Goal: Task Accomplishment & Management: Manage account settings

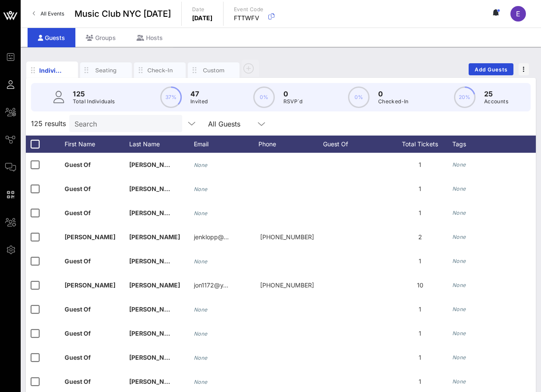
click at [53, 16] on span "All Events" at bounding box center [52, 13] width 24 height 6
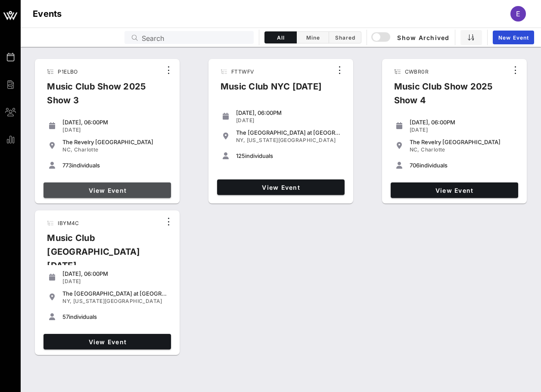
click at [127, 188] on span "View Event" at bounding box center [107, 190] width 121 height 7
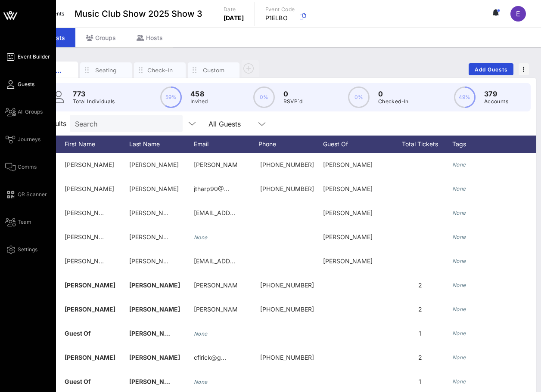
click at [22, 54] on span "Event Builder" at bounding box center [34, 57] width 32 height 8
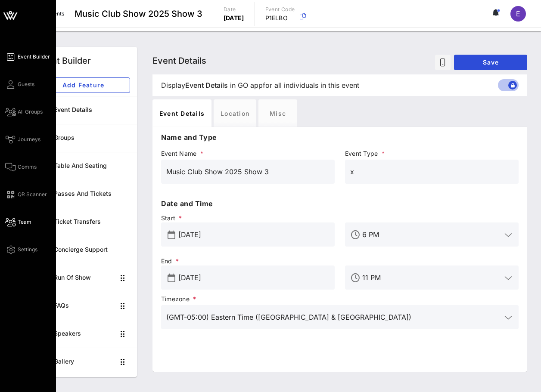
click at [20, 220] on span "Team" at bounding box center [25, 222] width 14 height 8
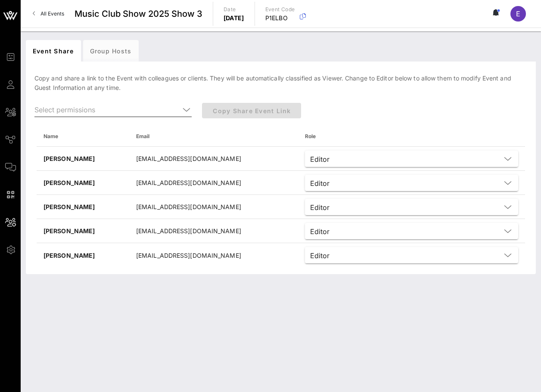
click at [183, 109] on icon at bounding box center [187, 110] width 8 height 10
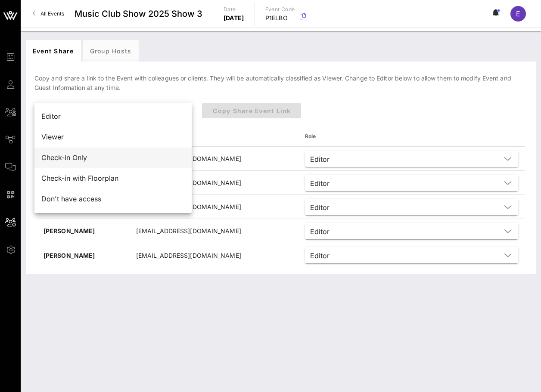
click at [162, 158] on div "Check-in Only" at bounding box center [112, 158] width 143 height 8
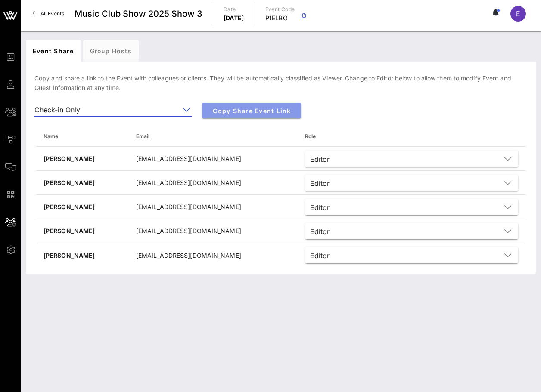
click at [242, 111] on span "Copy Share Event Link" at bounding box center [251, 110] width 85 height 7
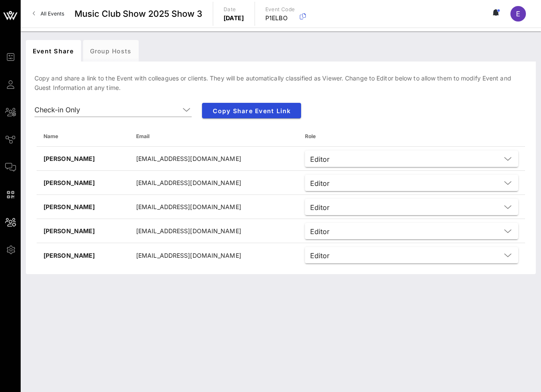
click at [48, 13] on span "All Events" at bounding box center [52, 13] width 24 height 6
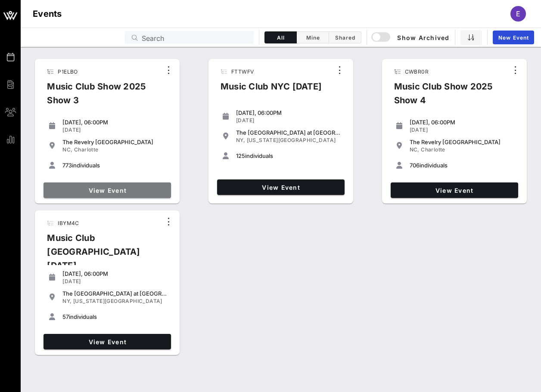
click at [143, 195] on link "View Event" at bounding box center [107, 191] width 127 height 16
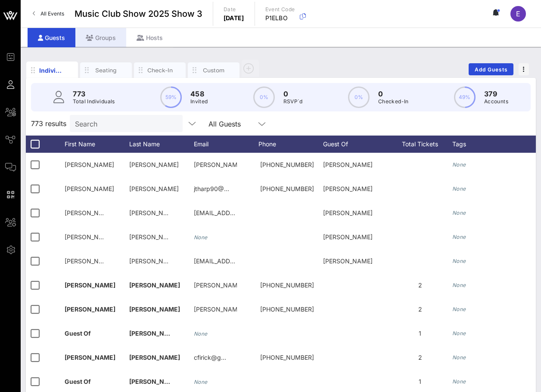
click at [88, 40] on icon at bounding box center [90, 38] width 8 height 6
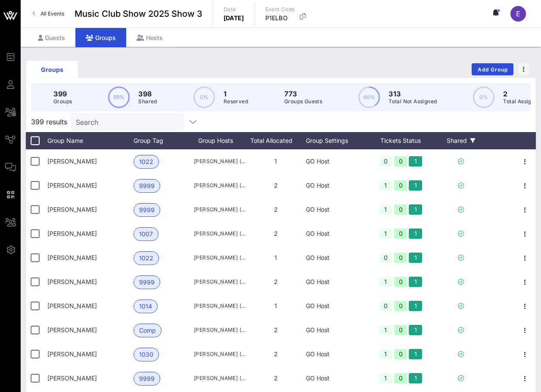
click at [470, 140] on icon at bounding box center [472, 140] width 5 height 5
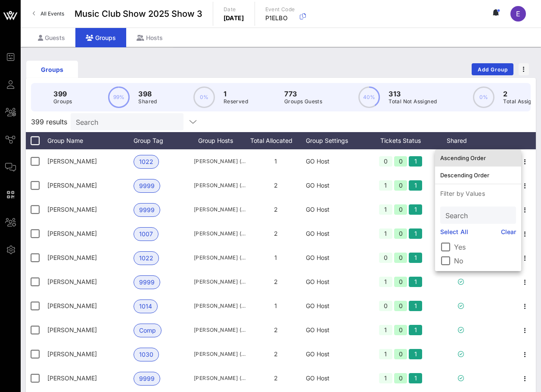
click at [472, 160] on div "Ascending Order" at bounding box center [478, 158] width 76 height 7
click at [458, 125] on div "399 results Search" at bounding box center [281, 122] width 510 height 21
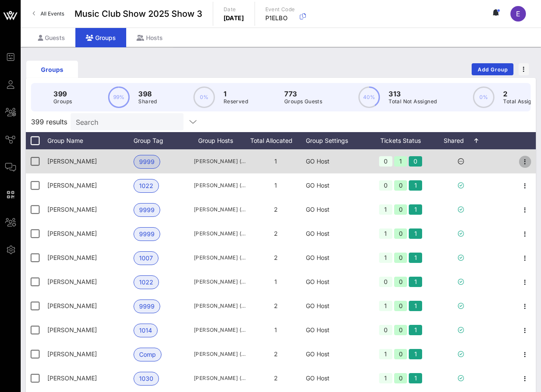
click at [522, 158] on icon "button" at bounding box center [525, 162] width 10 height 10
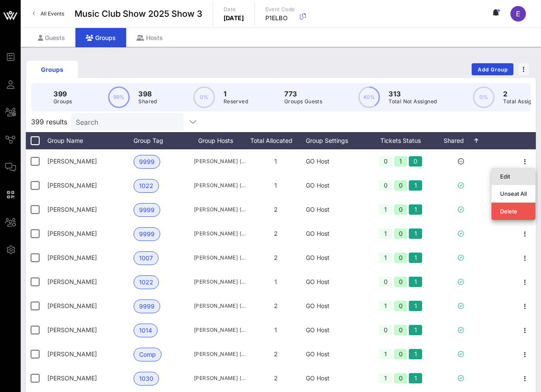
click at [518, 180] on div "Edit" at bounding box center [513, 177] width 27 height 14
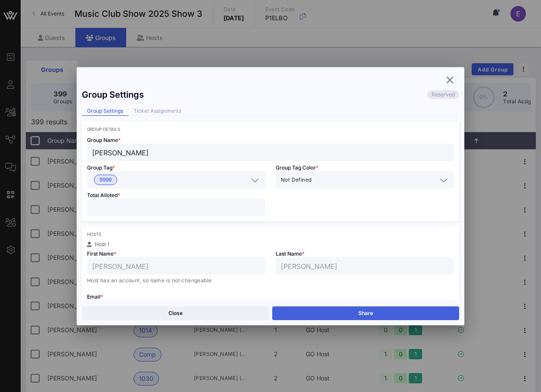
click at [377, 315] on button "Share" at bounding box center [365, 314] width 187 height 14
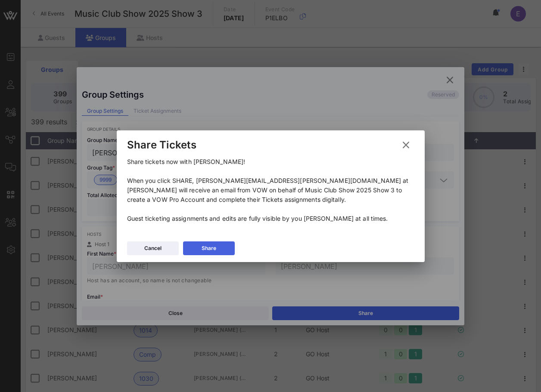
click at [229, 249] on button "Share" at bounding box center [209, 249] width 52 height 14
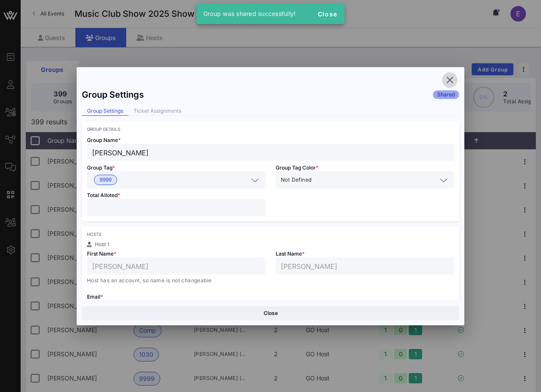
click at [454, 81] on icon "button" at bounding box center [450, 80] width 10 height 10
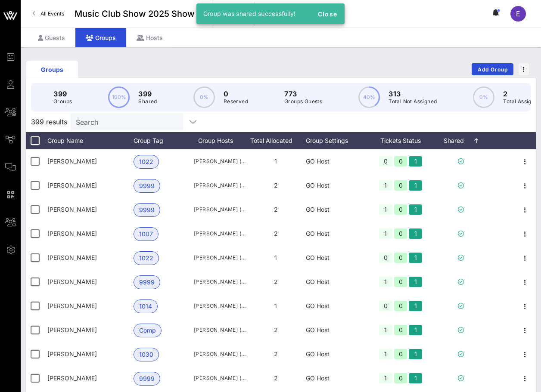
click at [426, 64] on div "Groups Add Group" at bounding box center [281, 70] width 510 height 28
click at [62, 10] on span "All Events" at bounding box center [52, 13] width 24 height 6
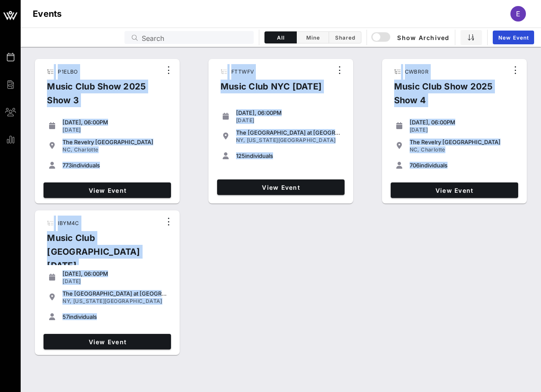
drag, startPoint x: 120, startPoint y: 54, endPoint x: 244, endPoint y: 314, distance: 288.0
click at [244, 314] on div "P1ELBO Music Club Show 2025 Show 3 [DATE], 06:00PM [DATE] The [GEOGRAPHIC_DATA]…" at bounding box center [281, 205] width 510 height 307
click at [244, 314] on div "P1ELBO Music Club Show 2025 Show 3 [DATE], 06:00PM [DATE] The [GEOGRAPHIC_DATA]…" at bounding box center [281, 208] width 520 height 304
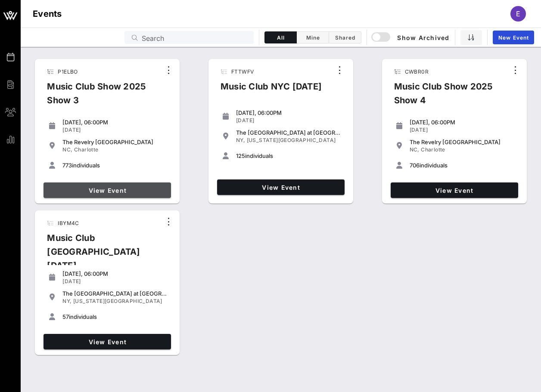
click at [137, 187] on span "View Event" at bounding box center [107, 190] width 121 height 7
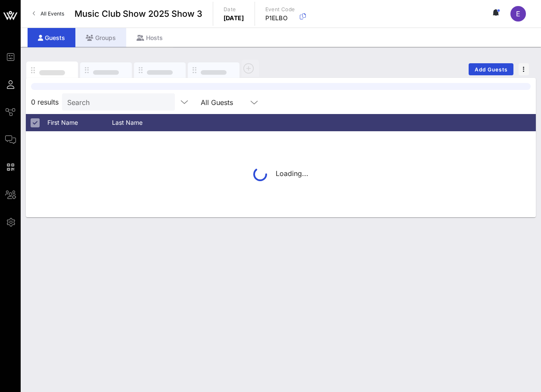
click at [107, 36] on div "Groups" at bounding box center [100, 37] width 51 height 19
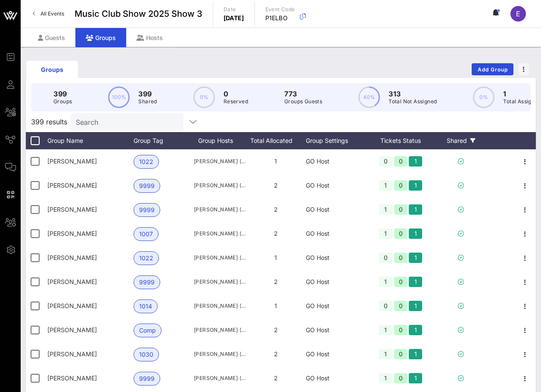
click at [471, 140] on icon at bounding box center [472, 140] width 5 height 5
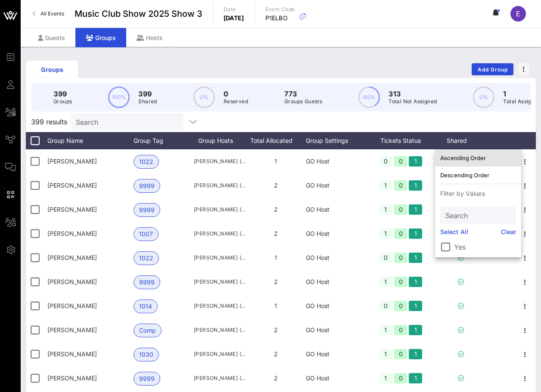
click at [469, 155] on div "Ascending Order" at bounding box center [478, 158] width 76 height 7
click at [476, 124] on div "399 results Search" at bounding box center [281, 122] width 510 height 21
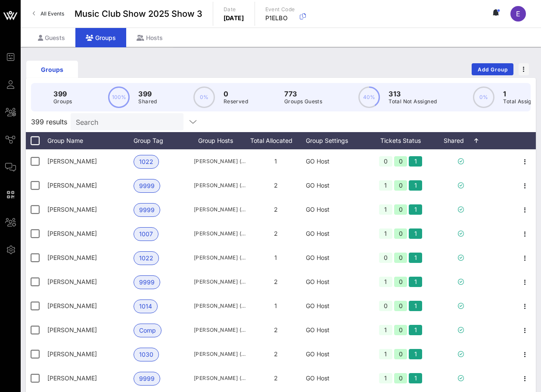
click at [50, 10] on span "All Events" at bounding box center [52, 13] width 24 height 6
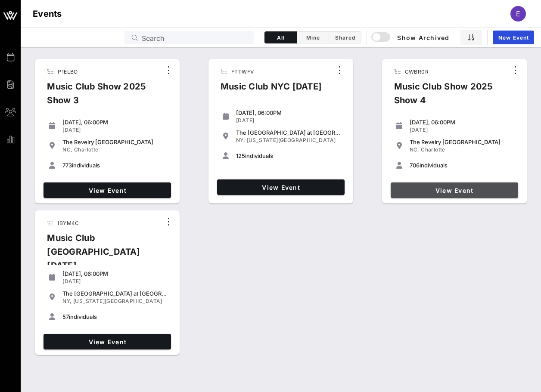
click at [424, 189] on span "View Event" at bounding box center [454, 190] width 121 height 7
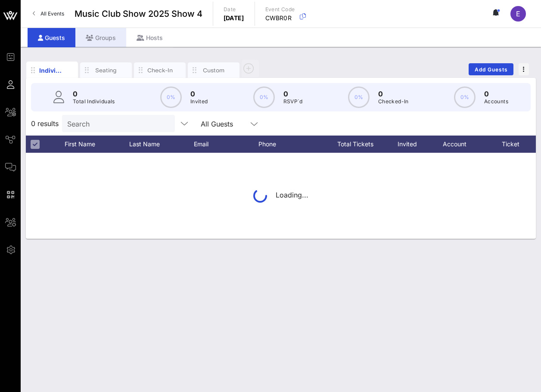
click at [100, 36] on div "Groups" at bounding box center [100, 37] width 51 height 19
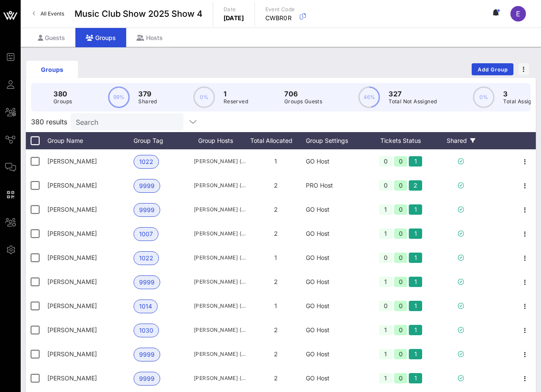
click at [468, 140] on div "Shared" at bounding box center [461, 140] width 52 height 17
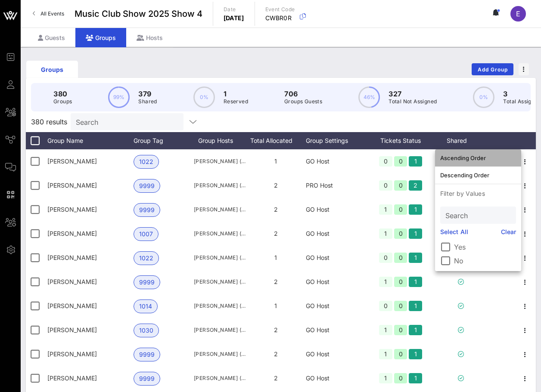
click at [466, 155] on div "Ascending Order" at bounding box center [478, 158] width 76 height 7
click at [458, 130] on div "380 results Search" at bounding box center [281, 122] width 510 height 21
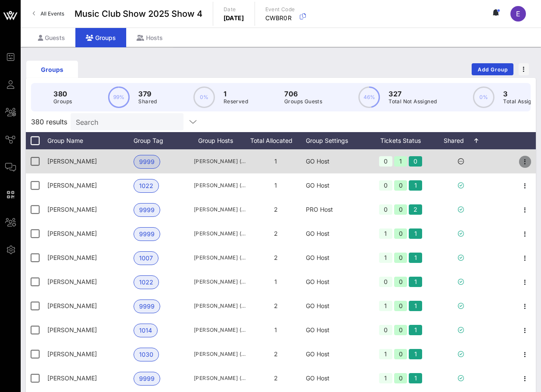
click at [528, 161] on icon "button" at bounding box center [525, 162] width 10 height 10
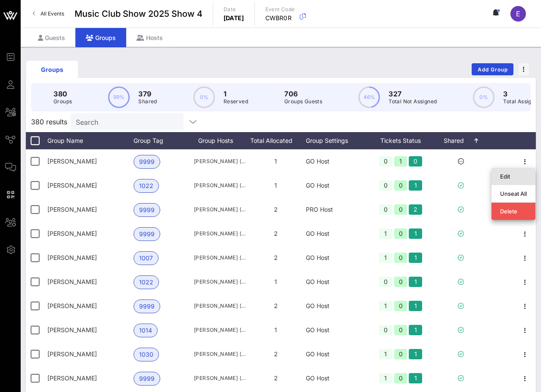
click at [507, 183] on div "Edit" at bounding box center [513, 177] width 27 height 14
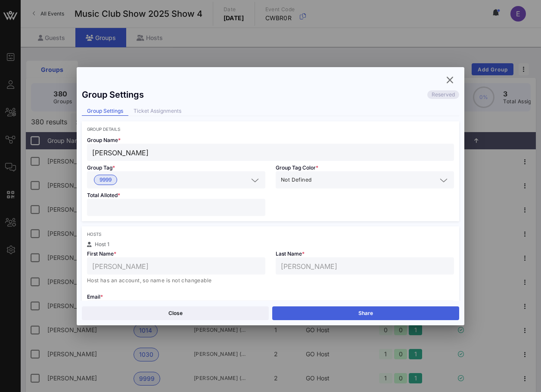
click at [311, 310] on button "Share" at bounding box center [365, 314] width 187 height 14
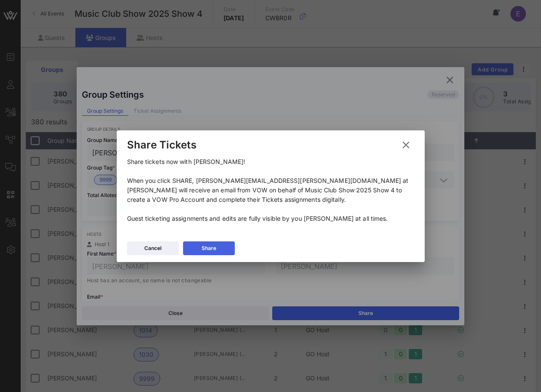
click at [226, 246] on button "Share" at bounding box center [209, 249] width 52 height 14
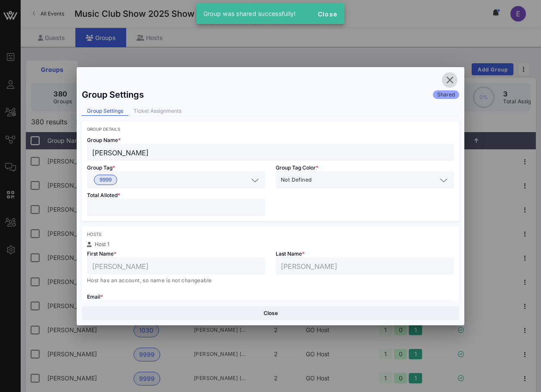
click at [452, 76] on icon "button" at bounding box center [450, 80] width 10 height 10
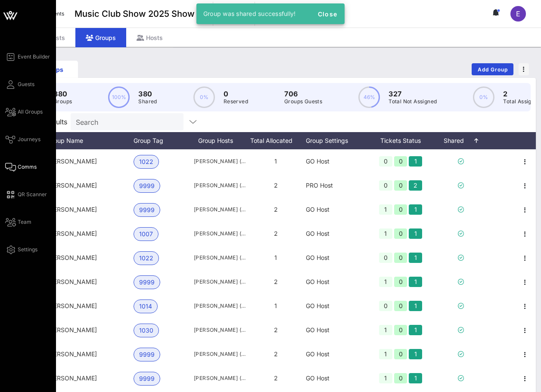
click at [13, 167] on icon at bounding box center [10, 167] width 11 height 1
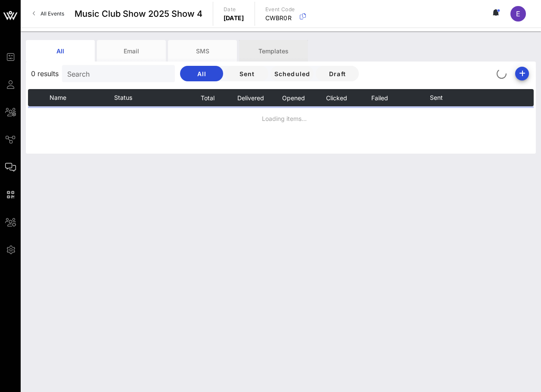
click at [281, 51] on div "Templates" at bounding box center [273, 51] width 69 height 22
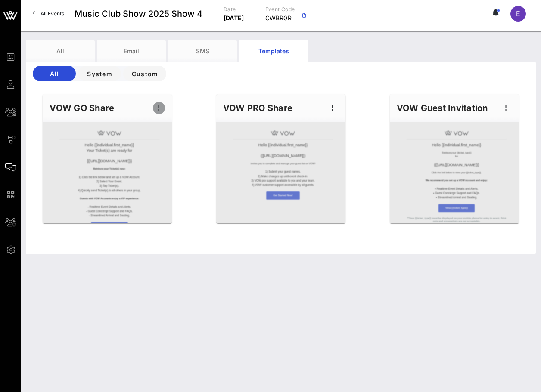
click at [159, 108] on icon "button" at bounding box center [159, 108] width 10 height 10
click at [168, 126] on div "Edit" at bounding box center [173, 123] width 22 height 14
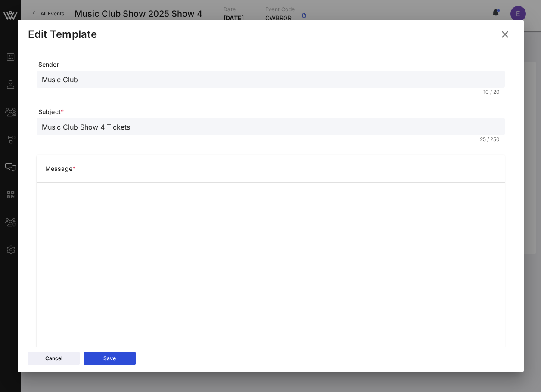
click at [508, 31] on icon at bounding box center [505, 34] width 12 height 11
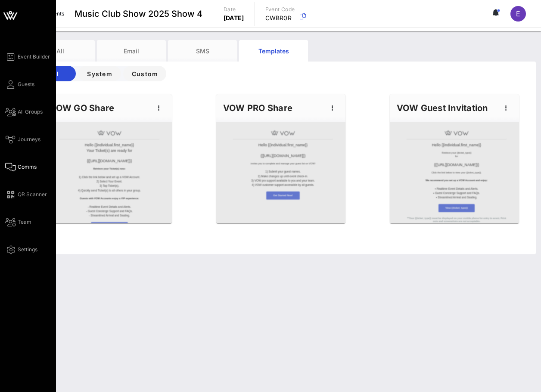
click at [15, 12] on icon at bounding box center [10, 15] width 21 height 21
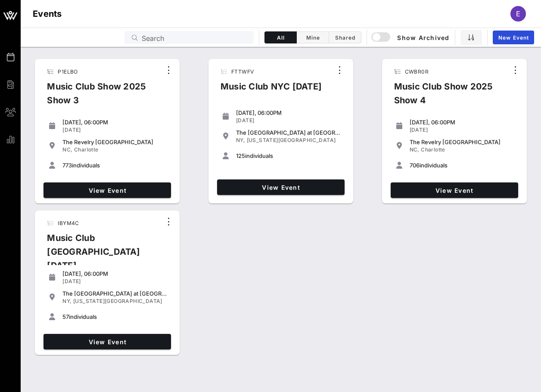
click at [103, 182] on div "View Event" at bounding box center [107, 190] width 134 height 22
click at [103, 187] on span "View Event" at bounding box center [107, 190] width 121 height 7
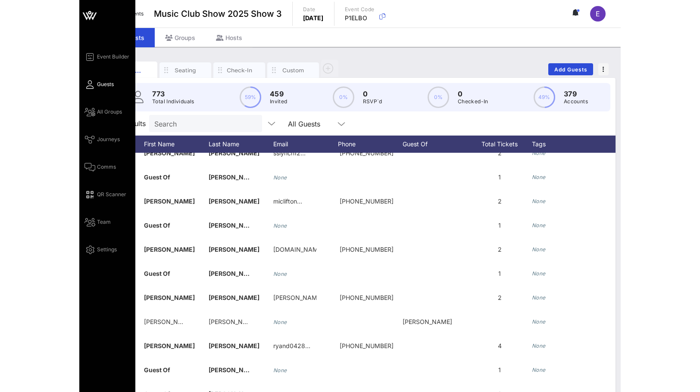
scroll to position [274, 0]
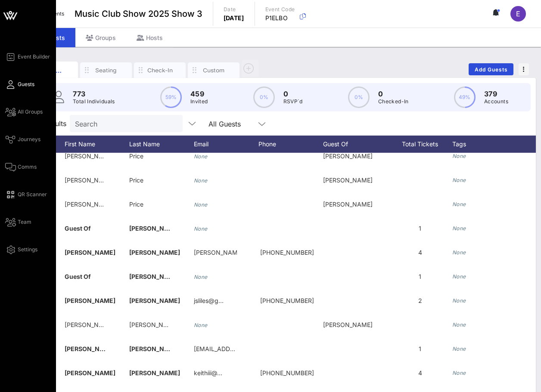
click at [16, 46] on div "Event Builder Guests All Groups Journeys Comms QR Scanner Team Settings" at bounding box center [28, 210] width 56 height 420
click at [16, 56] on link "Event Builder" at bounding box center [27, 57] width 45 height 10
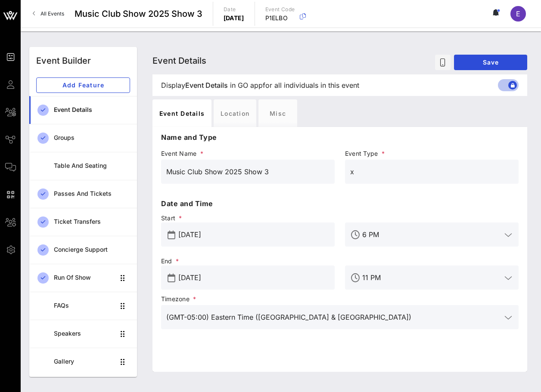
click at [46, 9] on link "All Events" at bounding box center [49, 14] width 42 height 14
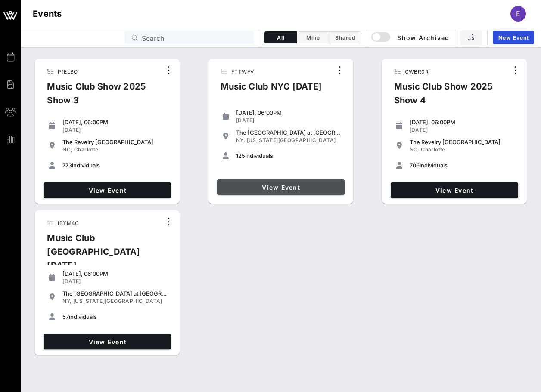
click at [286, 185] on span "View Event" at bounding box center [281, 187] width 121 height 7
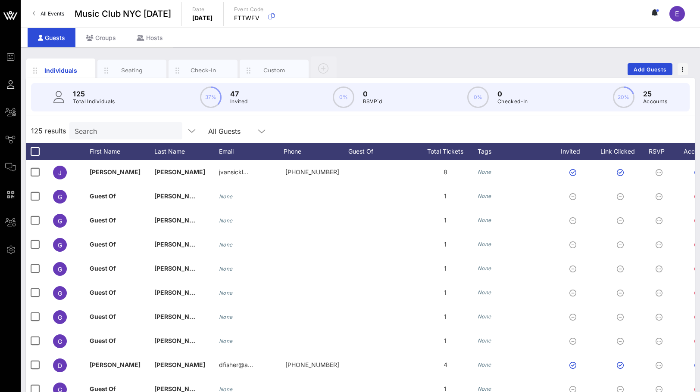
click at [123, 130] on input "Search" at bounding box center [125, 130] width 101 height 11
type input "[PERSON_NAME]"
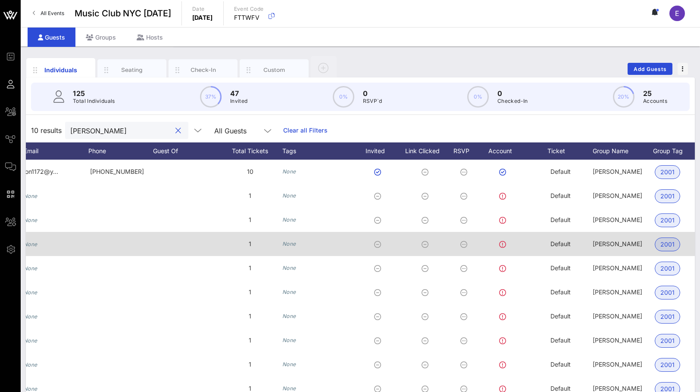
scroll to position [0, 287]
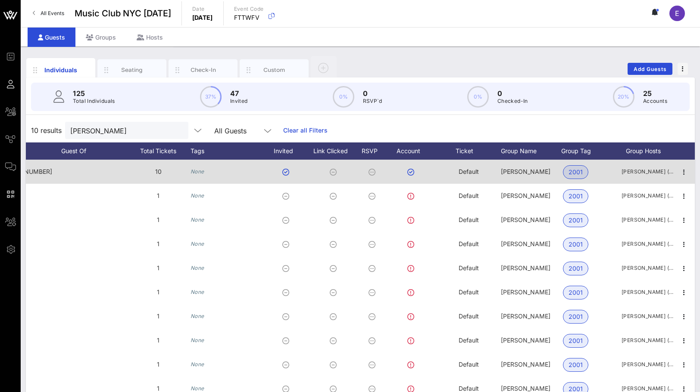
click at [469, 171] on span "Default" at bounding box center [468, 171] width 20 height 7
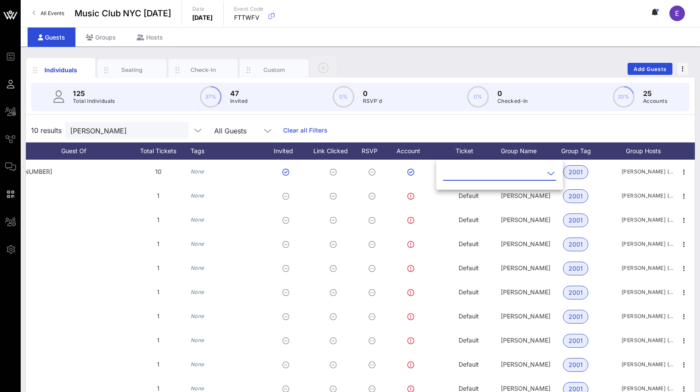
click at [541, 177] on icon at bounding box center [551, 173] width 8 height 10
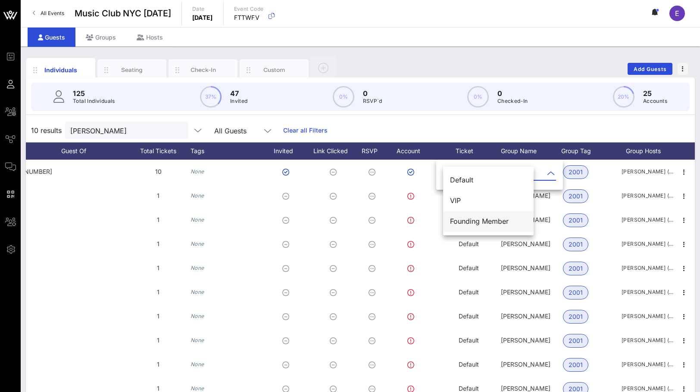
click at [501, 218] on div "Founding Member" at bounding box center [488, 222] width 77 height 8
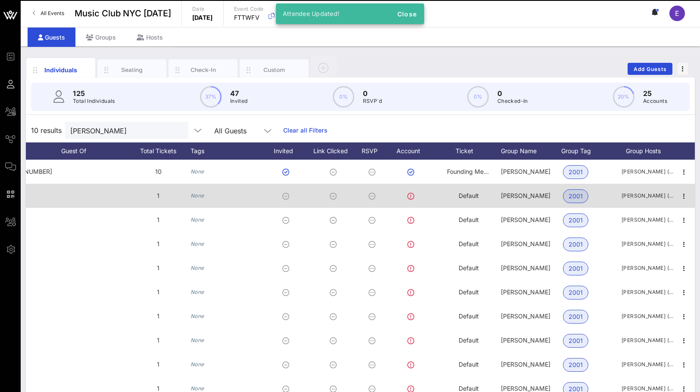
click at [476, 191] on div "Default" at bounding box center [468, 196] width 20 height 24
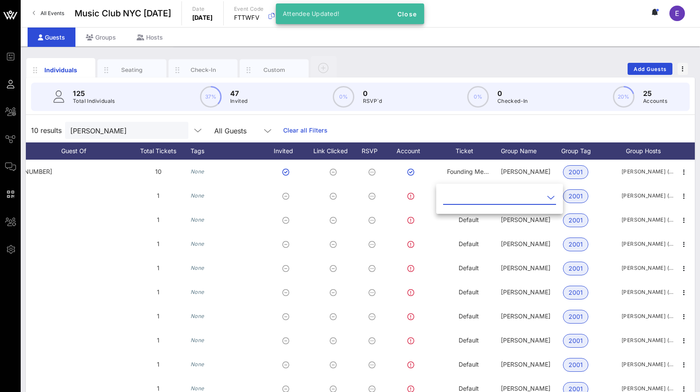
click at [541, 196] on icon at bounding box center [551, 198] width 8 height 10
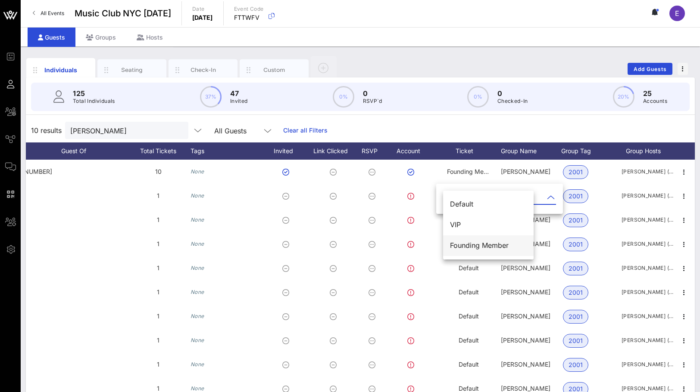
click at [503, 243] on div "Founding Member" at bounding box center [488, 246] width 77 height 8
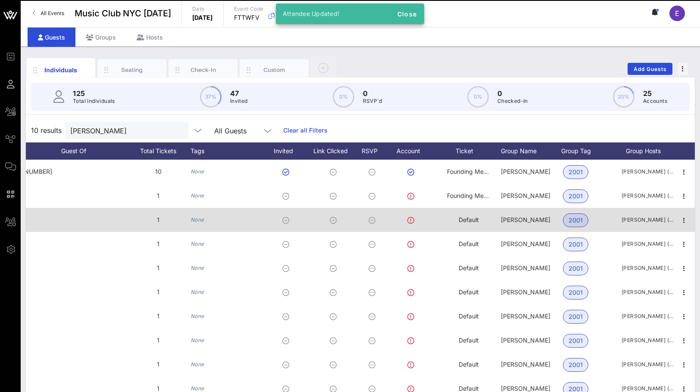
click at [469, 223] on span "Default" at bounding box center [468, 219] width 20 height 7
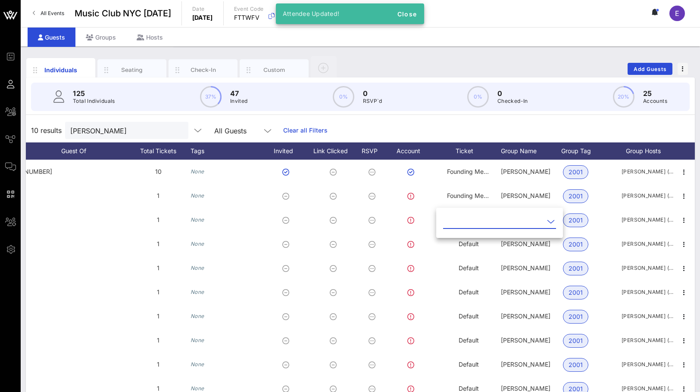
click at [541, 222] on div at bounding box center [550, 222] width 12 height 10
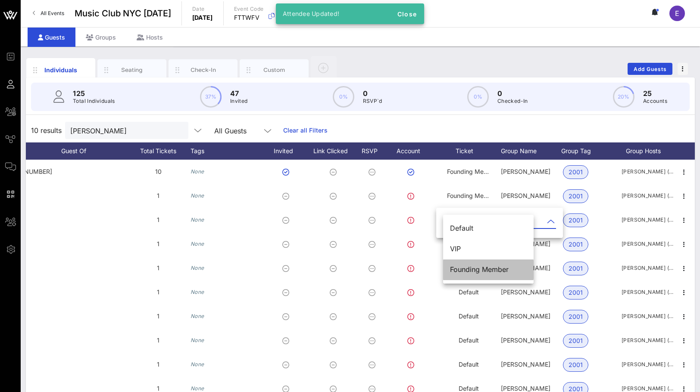
click at [499, 268] on div "Founding Member" at bounding box center [488, 270] width 77 height 8
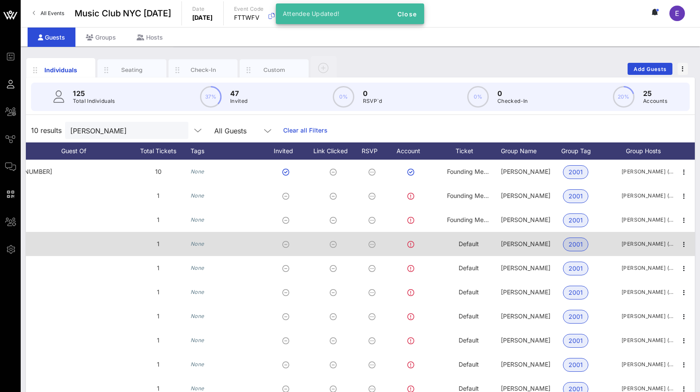
click at [472, 248] on div "Default" at bounding box center [468, 244] width 20 height 24
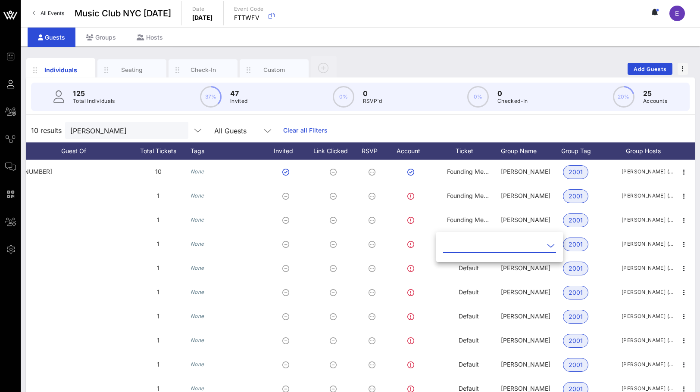
click at [541, 248] on div at bounding box center [550, 246] width 10 height 10
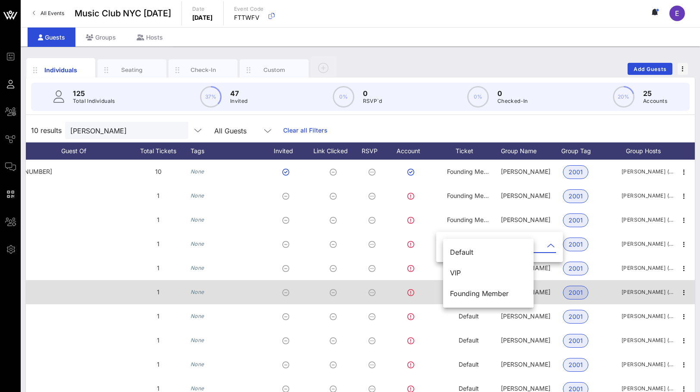
click at [492, 294] on div "Founding Member" at bounding box center [488, 294] width 77 height 8
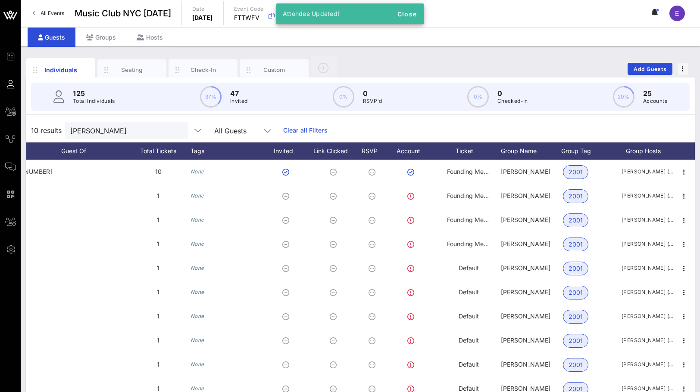
click at [443, 122] on div "10 results [PERSON_NAME] All Guests Clear all Filters" at bounding box center [360, 130] width 669 height 24
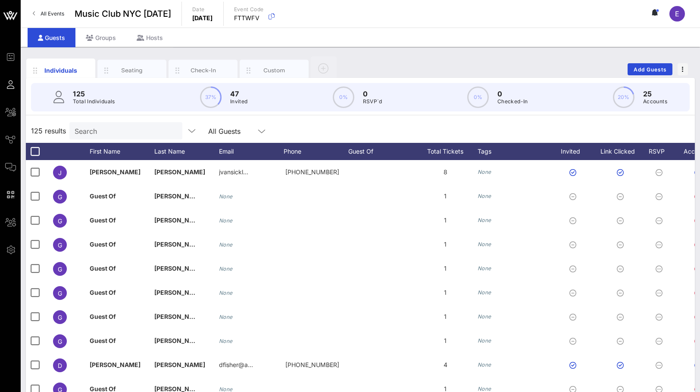
click at [106, 138] on div "Search" at bounding box center [125, 130] width 101 height 17
type input "[PERSON_NAME]"
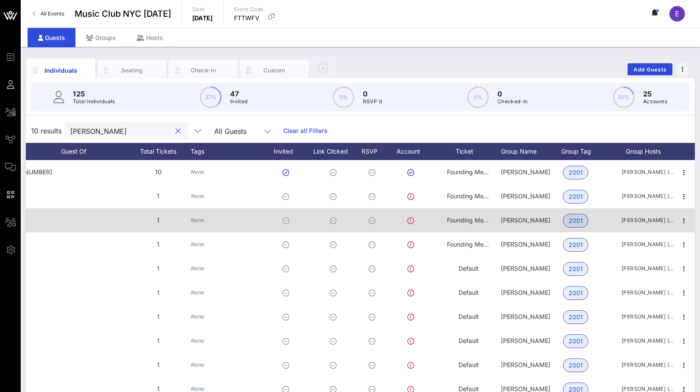
scroll to position [35, 0]
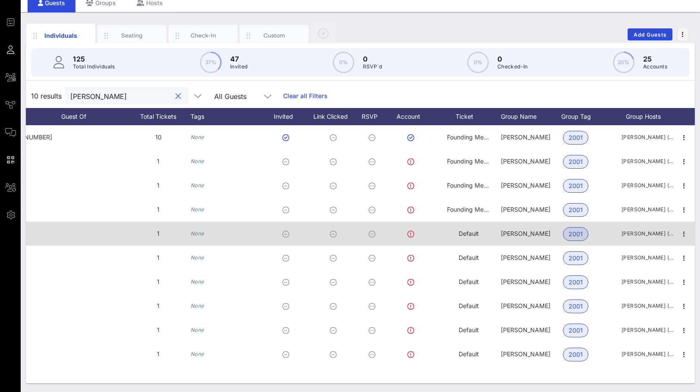
click at [471, 233] on span "Default" at bounding box center [468, 233] width 20 height 7
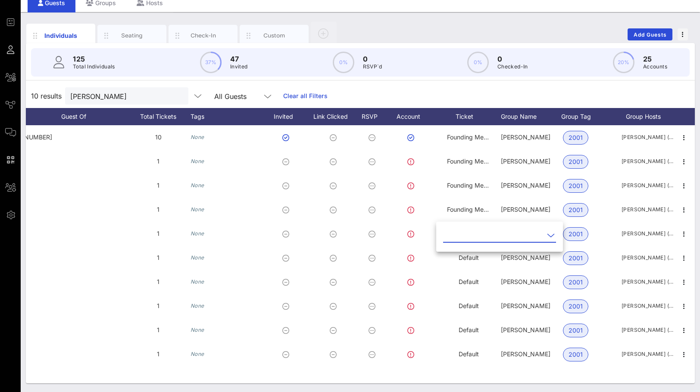
click at [498, 235] on input "text" at bounding box center [493, 236] width 101 height 14
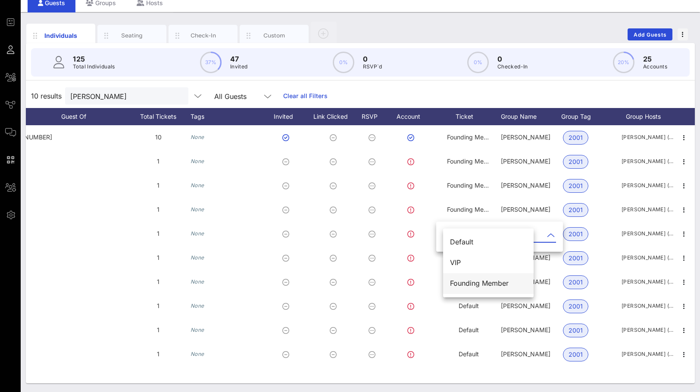
click at [480, 284] on div "Founding Member" at bounding box center [488, 284] width 77 height 8
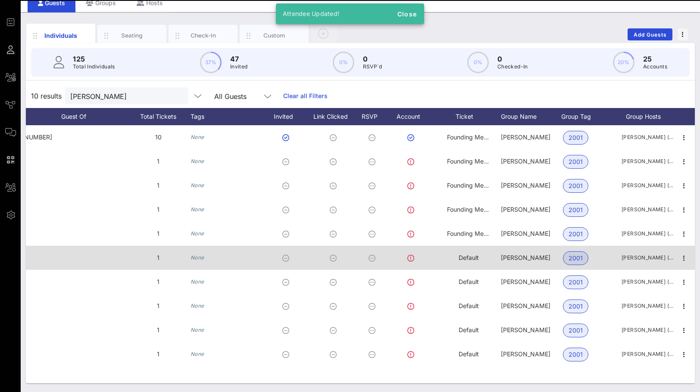
click at [480, 252] on div "Default" at bounding box center [468, 263] width 65 height 34
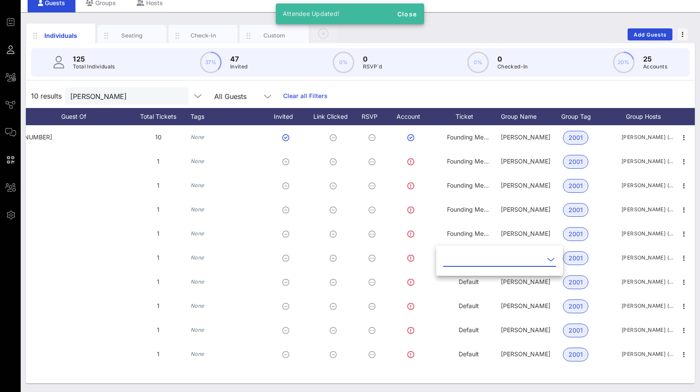
click at [494, 260] on input "text" at bounding box center [493, 260] width 101 height 14
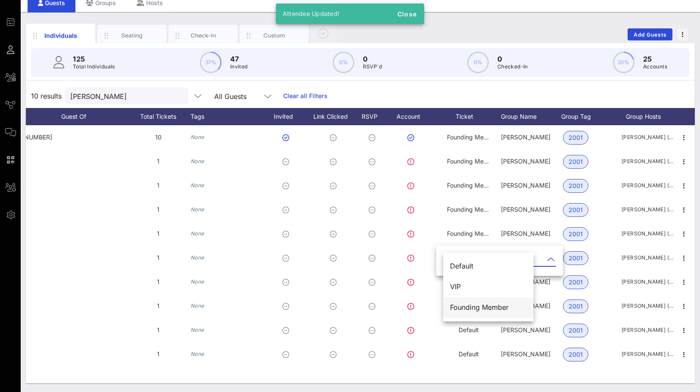
click at [479, 304] on div "Founding Member" at bounding box center [488, 308] width 77 height 8
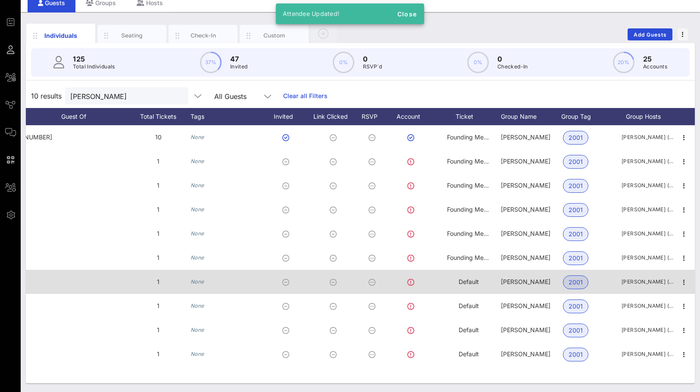
click at [475, 281] on span "Default" at bounding box center [468, 281] width 20 height 7
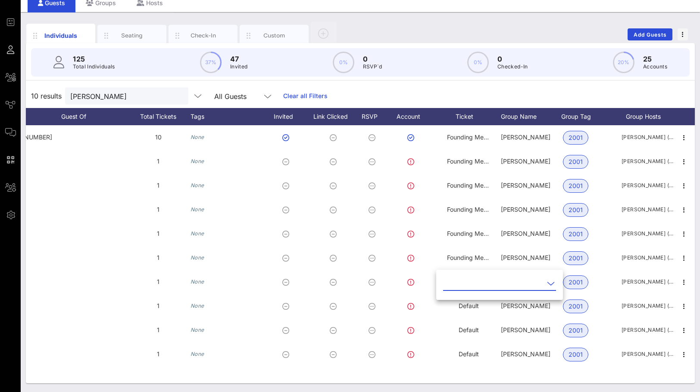
click at [494, 293] on div at bounding box center [499, 288] width 113 height 23
click at [494, 286] on input "text" at bounding box center [493, 284] width 101 height 14
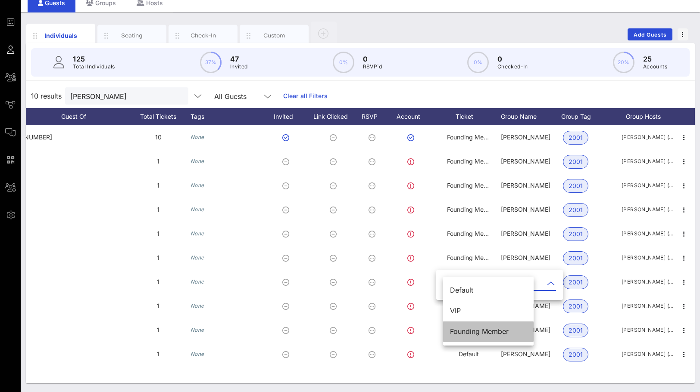
click at [482, 332] on div "Founding Member" at bounding box center [488, 332] width 77 height 8
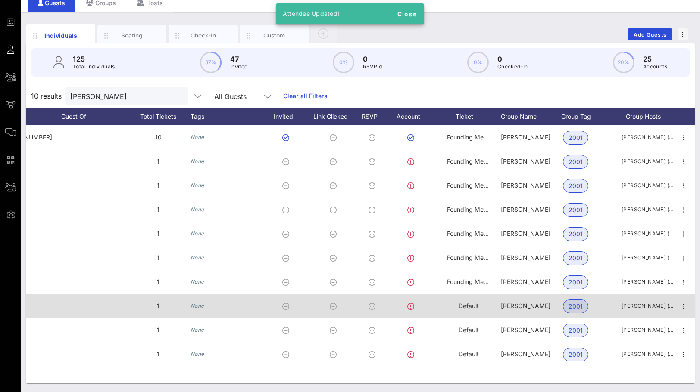
click at [470, 309] on span "Default" at bounding box center [468, 305] width 20 height 7
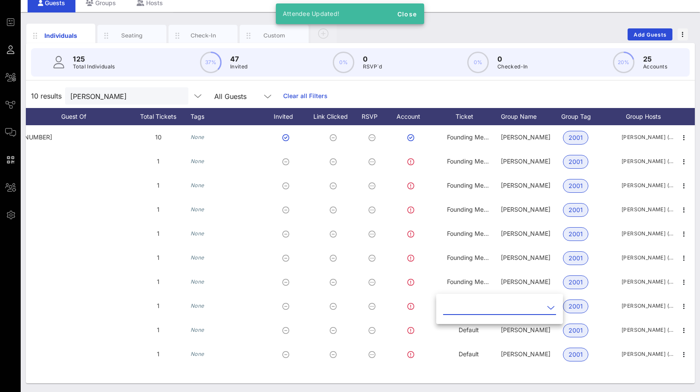
click at [495, 307] on input "text" at bounding box center [493, 308] width 101 height 14
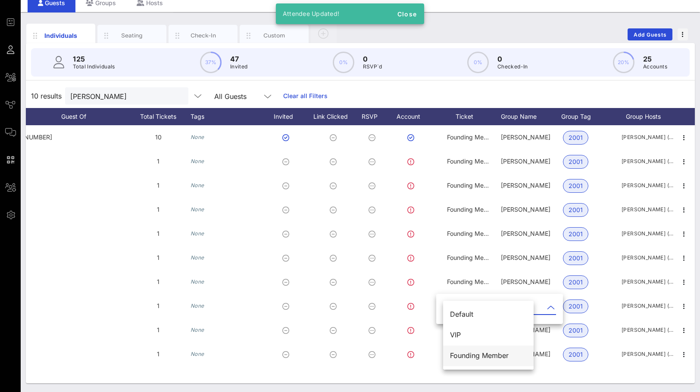
click at [479, 351] on div "Founding Member" at bounding box center [488, 356] width 77 height 19
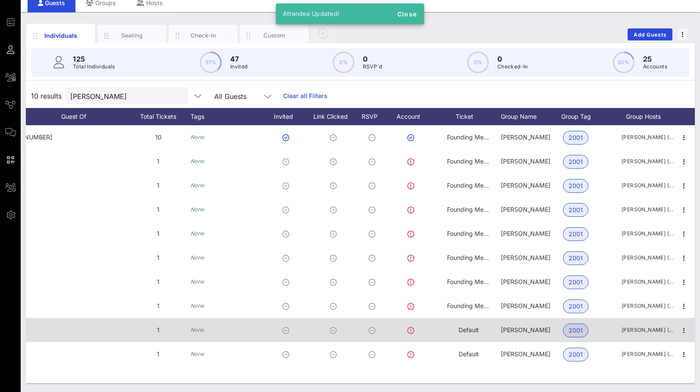
click at [470, 333] on span "Default" at bounding box center [468, 330] width 20 height 7
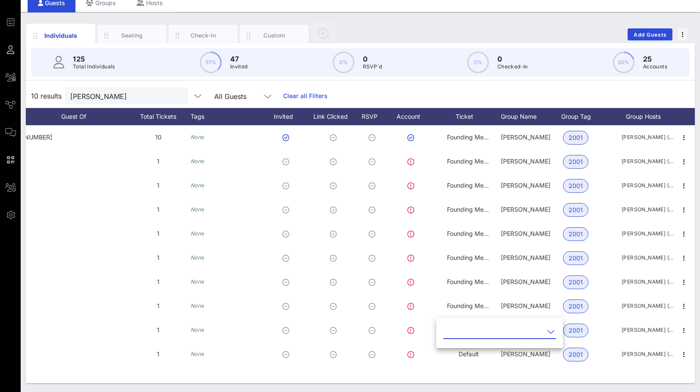
click at [482, 333] on input "text" at bounding box center [493, 332] width 101 height 14
click at [477, 371] on div "Founding Member" at bounding box center [488, 373] width 77 height 8
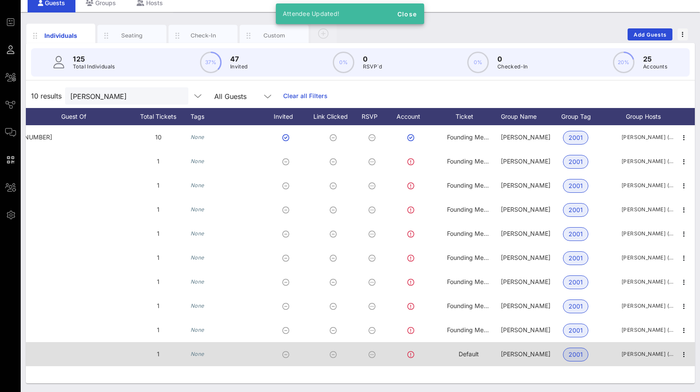
click at [468, 353] on span "Default" at bounding box center [468, 354] width 20 height 7
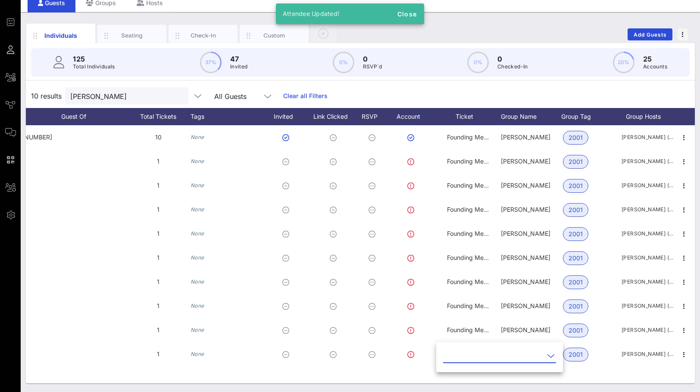
click at [481, 355] on input "text" at bounding box center [493, 356] width 101 height 14
click at [481, 370] on div "Founding Member" at bounding box center [488, 373] width 77 height 8
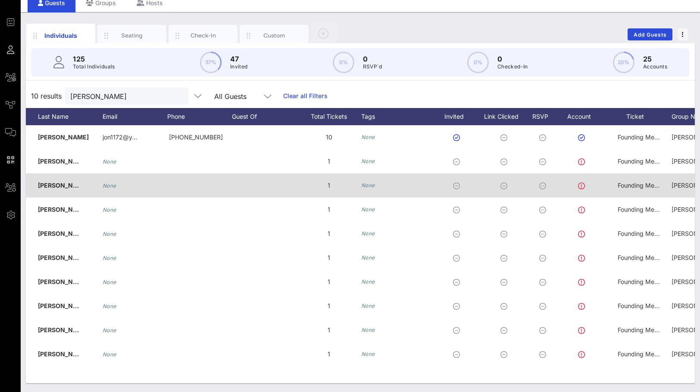
scroll to position [0, 0]
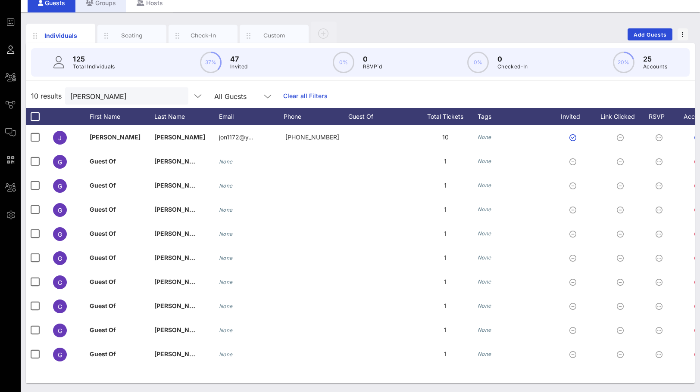
click at [107, 9] on div "Groups" at bounding box center [100, 2] width 51 height 19
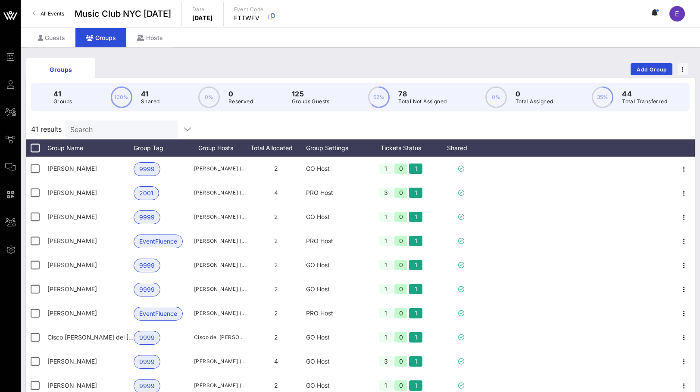
click at [541, 17] on div "All Events Music Club [GEOGRAPHIC_DATA] [DATE] Date [DATE] Event Code FTTWFV E" at bounding box center [360, 14] width 679 height 28
